Goal: Share content: Share content

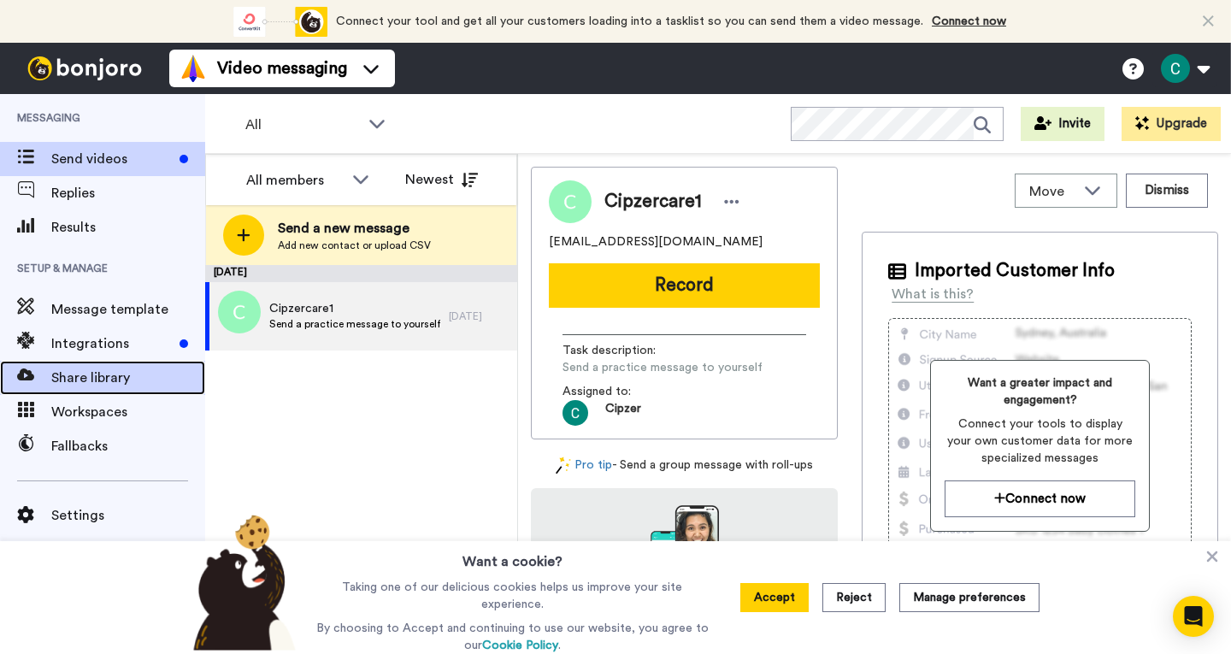
click at [86, 382] on span "Share library" at bounding box center [128, 378] width 154 height 21
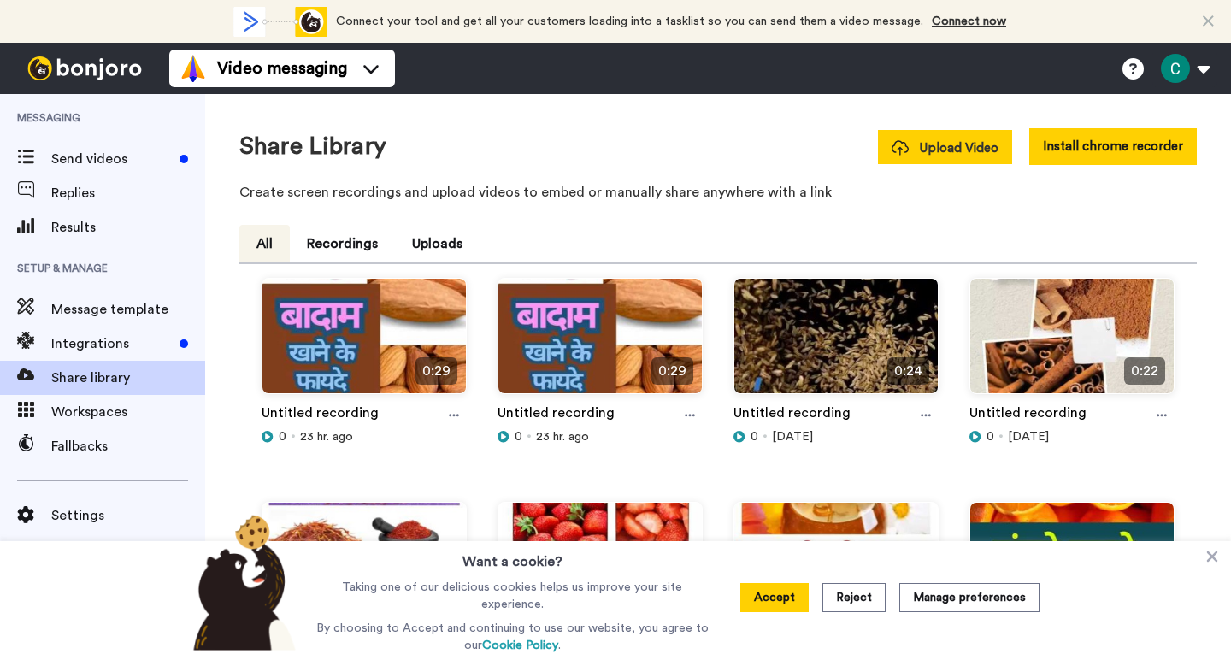
click at [985, 149] on span "Upload Video" at bounding box center [945, 148] width 107 height 18
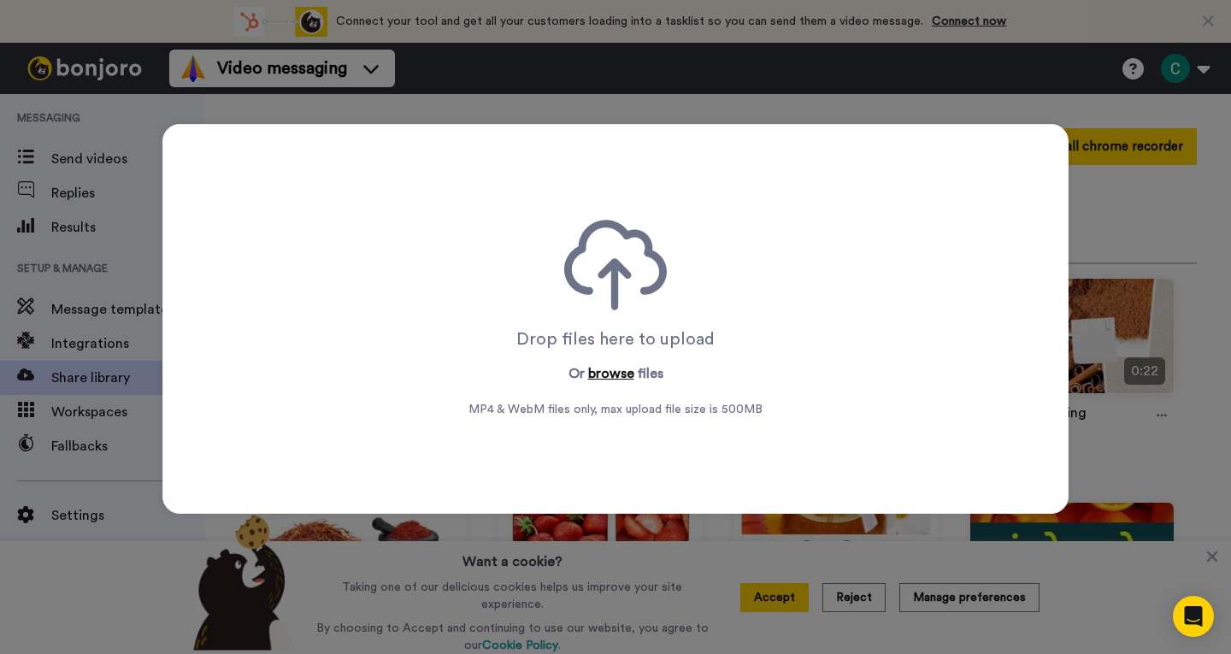
click at [590, 364] on button "browse" at bounding box center [611, 373] width 46 height 21
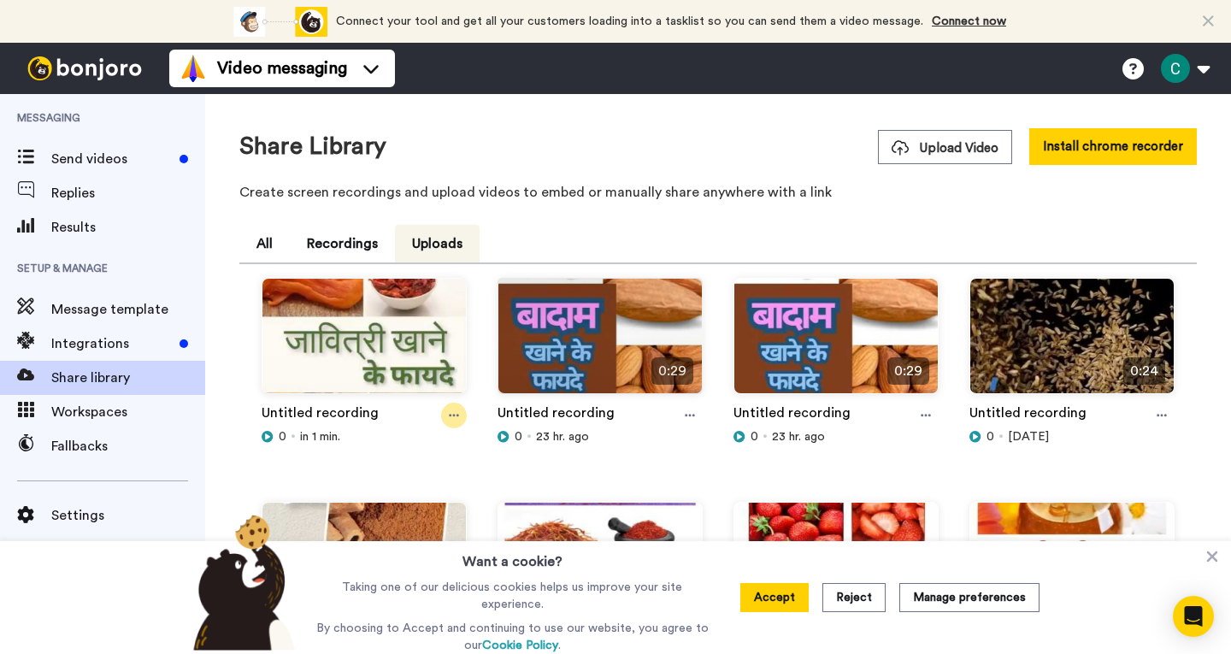
click at [451, 416] on icon at bounding box center [454, 416] width 10 height 12
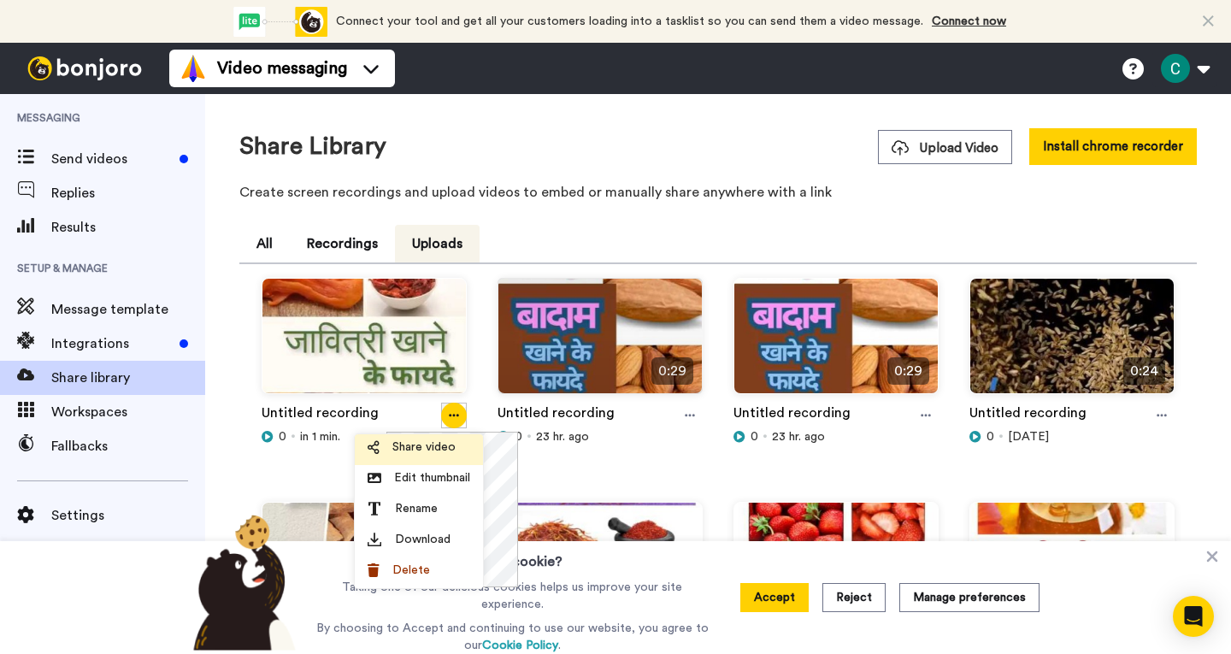
click at [434, 457] on li "Share video" at bounding box center [419, 449] width 128 height 31
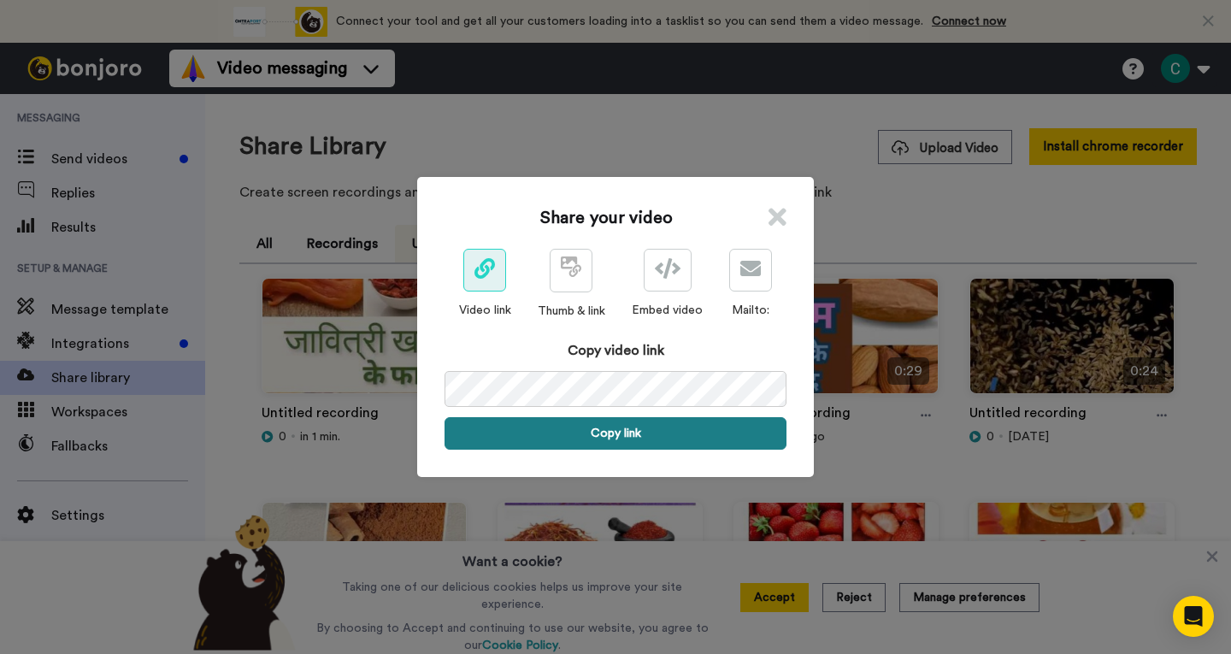
click at [605, 432] on button "Copy link" at bounding box center [616, 433] width 342 height 32
